Goal: Navigation & Orientation: Find specific page/section

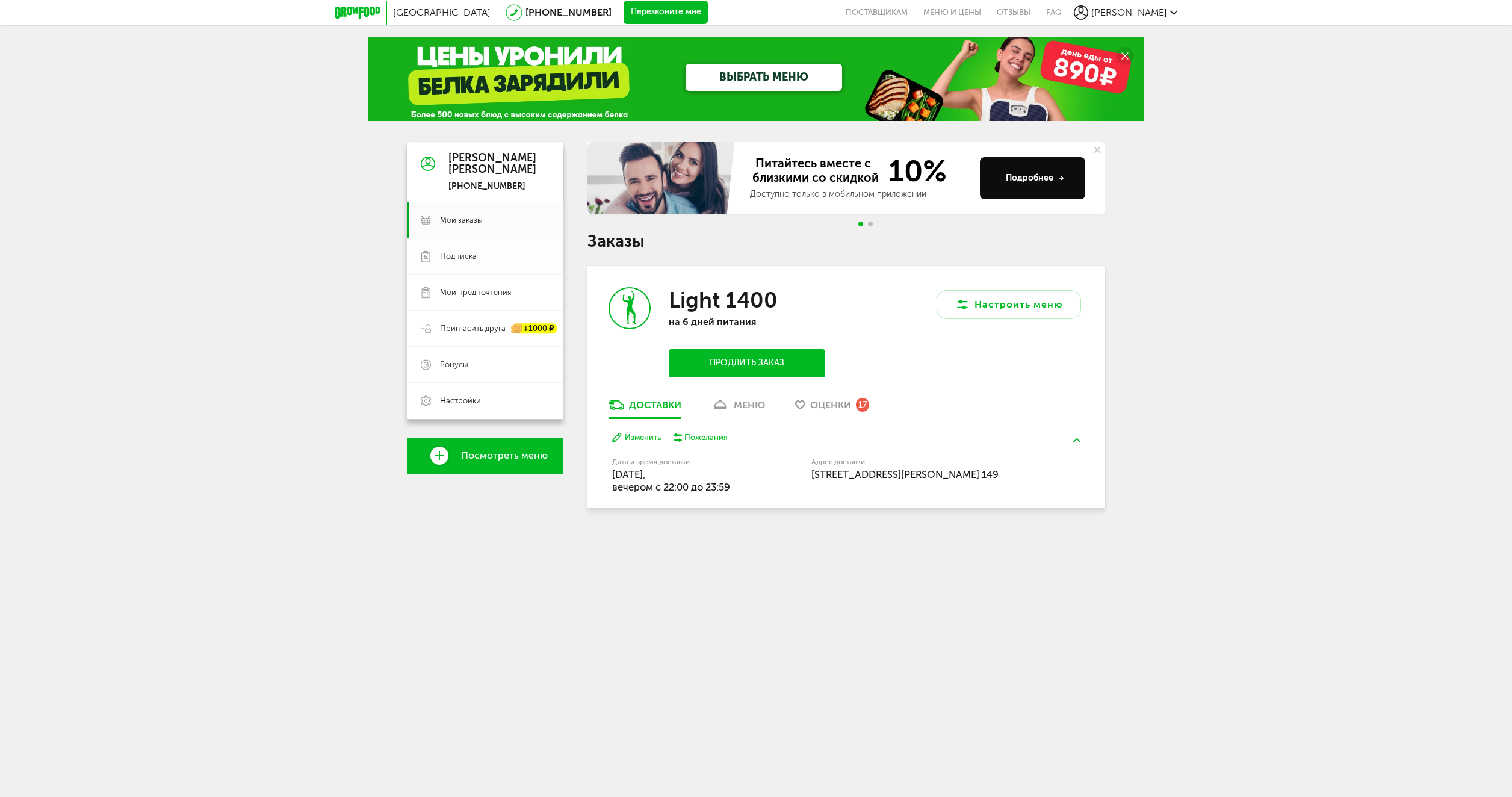
click at [472, 257] on span "Подписка" at bounding box center [458, 256] width 37 height 11
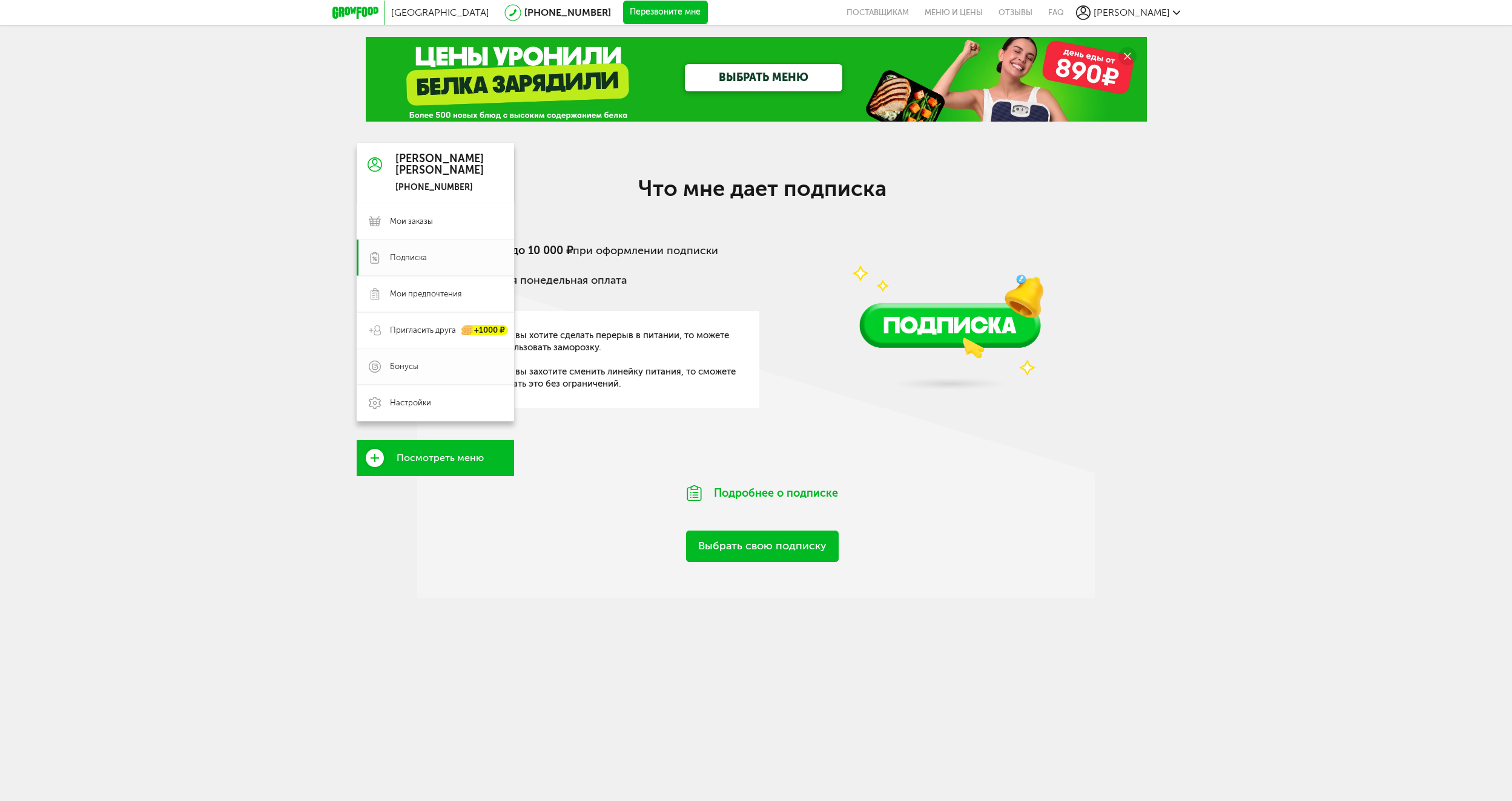
click at [408, 361] on link "Бонусы" at bounding box center [435, 366] width 157 height 36
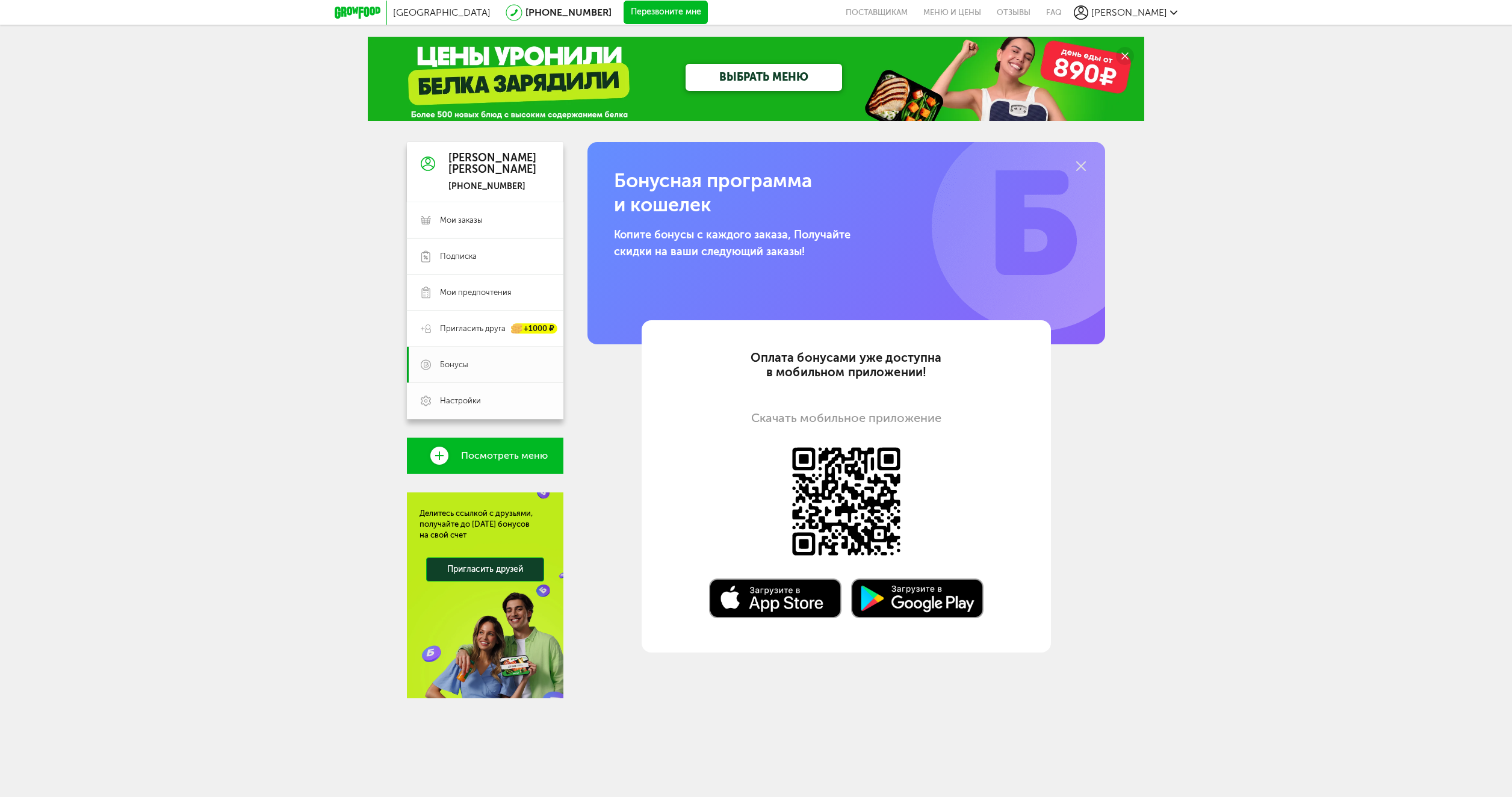
click at [465, 400] on span "Настройки" at bounding box center [460, 401] width 41 height 11
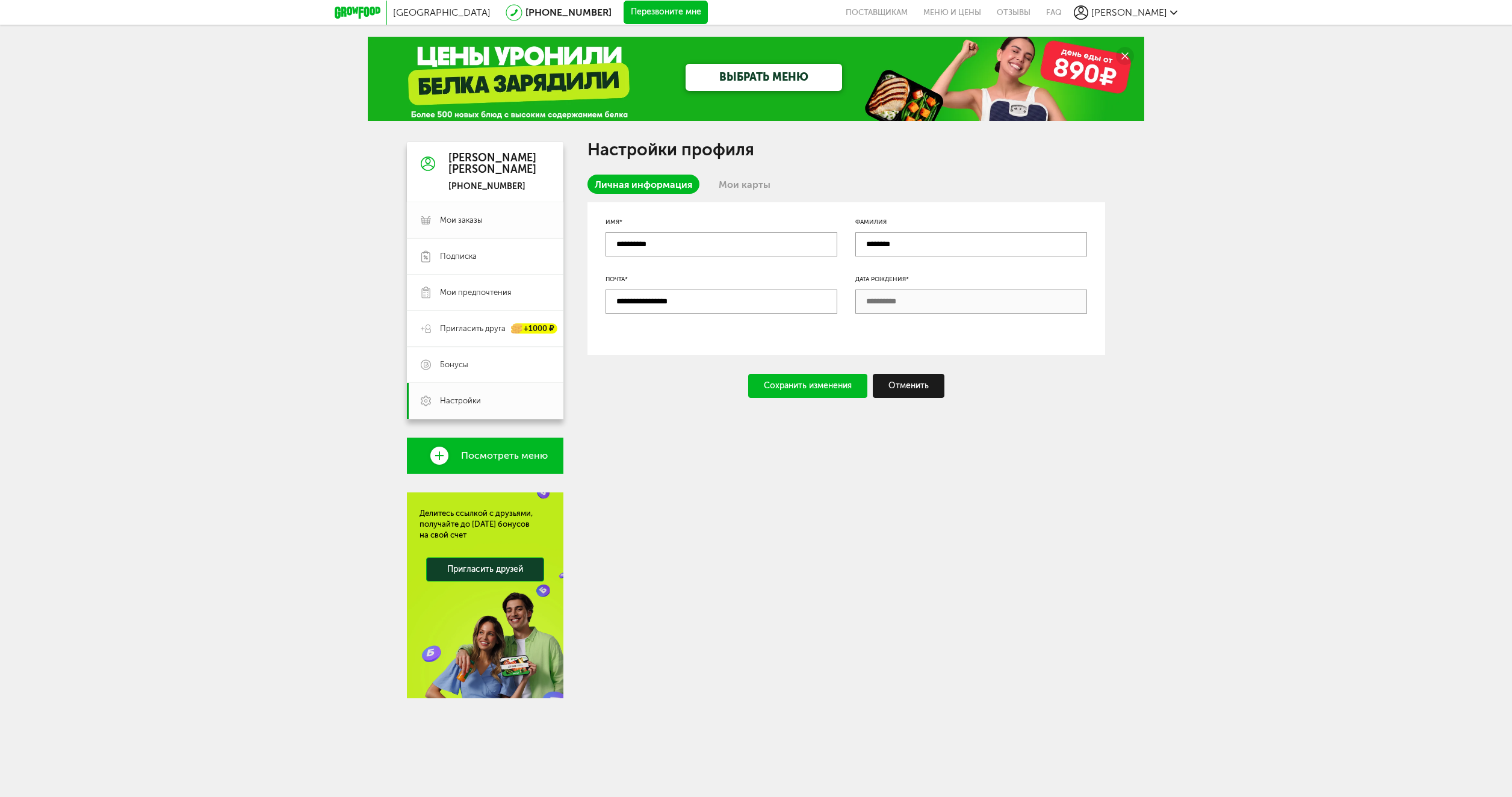
click at [481, 212] on link "Мои заказы" at bounding box center [485, 220] width 156 height 36
